Goal: Find specific page/section: Find specific page/section

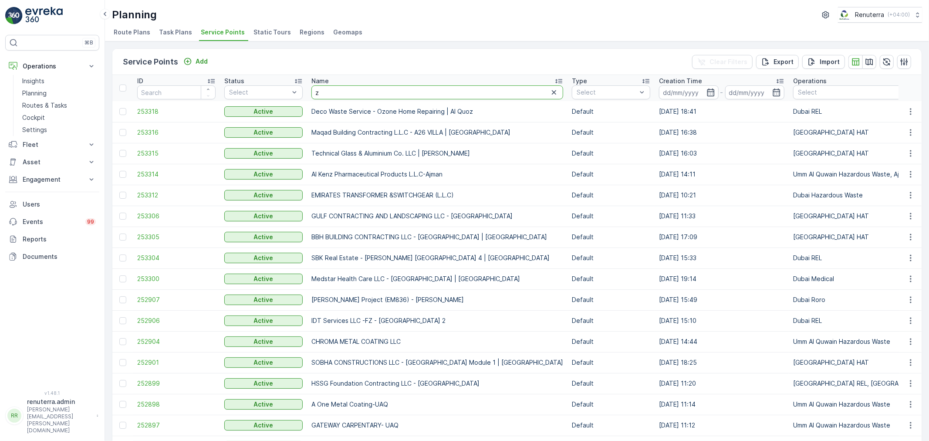
type input "za"
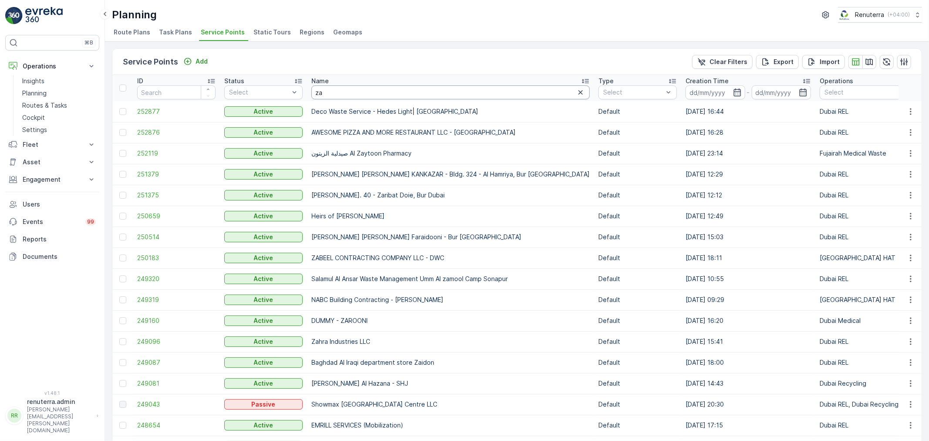
click at [393, 96] on input "za" at bounding box center [450, 92] width 278 height 14
type input "zah"
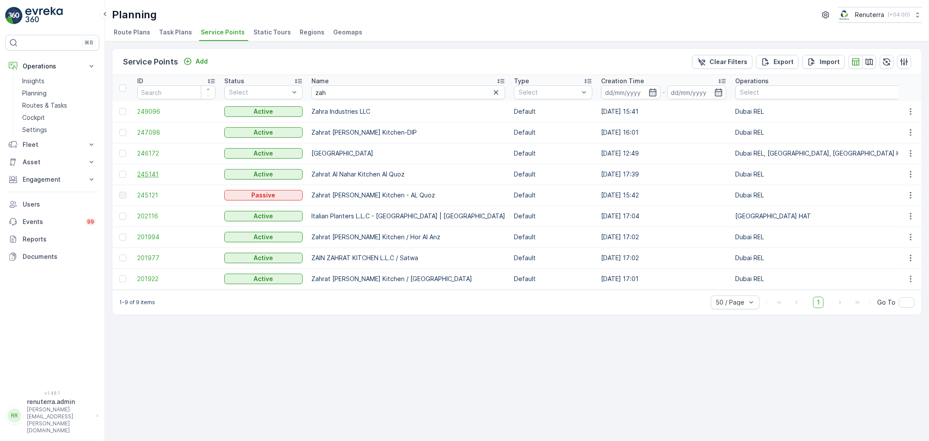
click at [151, 175] on span "245141" at bounding box center [176, 174] width 78 height 9
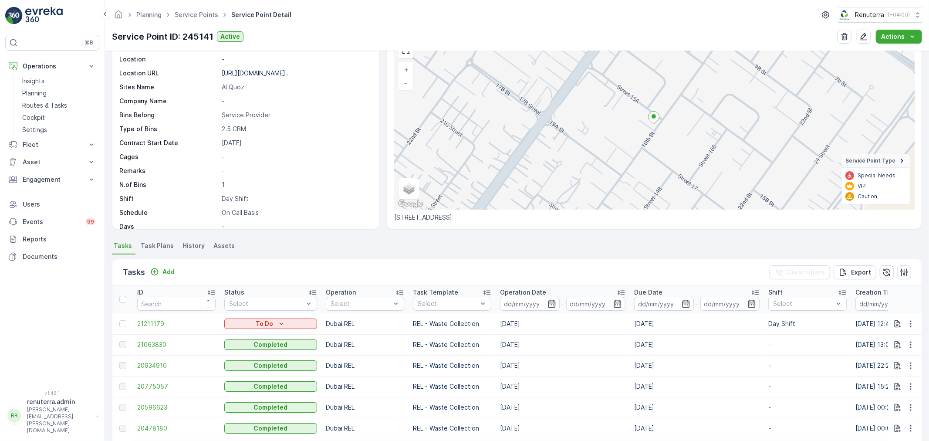
scroll to position [48, 0]
click at [764, 329] on td "Day Shift" at bounding box center [807, 321] width 87 height 21
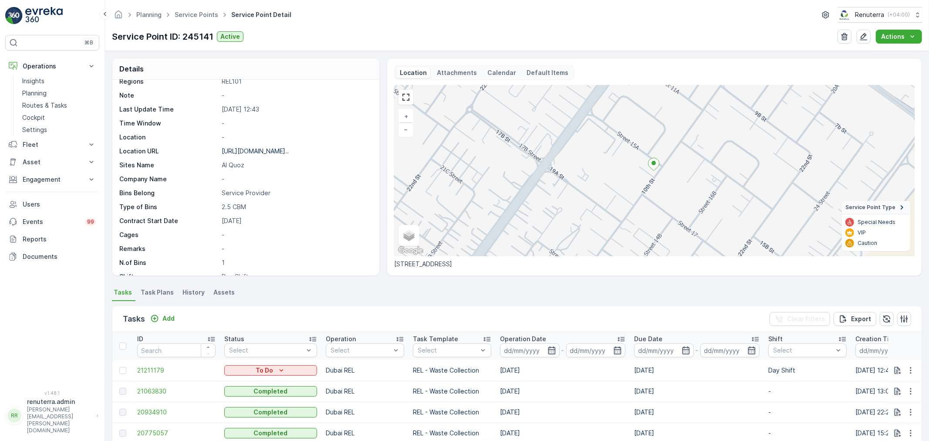
scroll to position [0, 0]
